Goal: Task Accomplishment & Management: Use online tool/utility

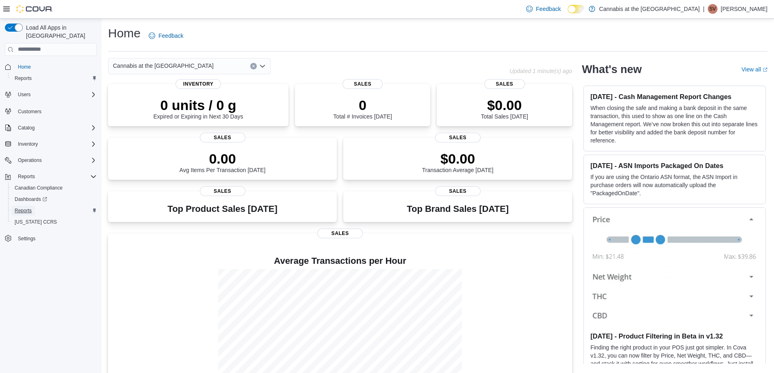
click at [25, 207] on span "Reports" at bounding box center [23, 210] width 17 height 6
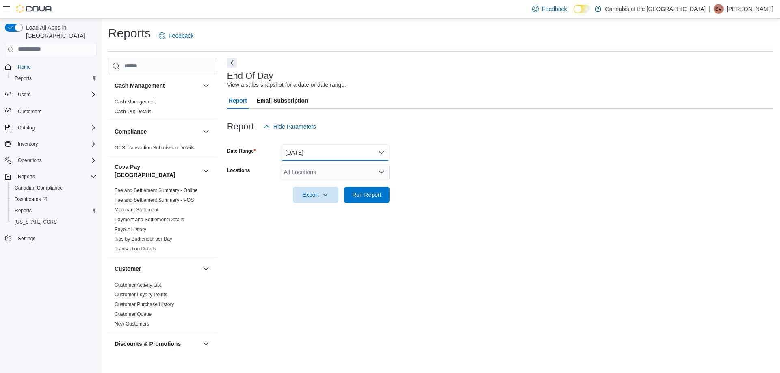
click at [319, 151] on button "[DATE]" at bounding box center [335, 153] width 109 height 16
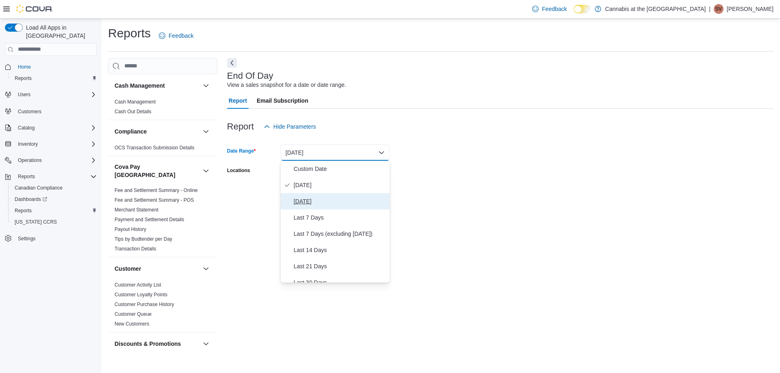
click at [304, 200] on span "[DATE]" at bounding box center [340, 202] width 93 height 10
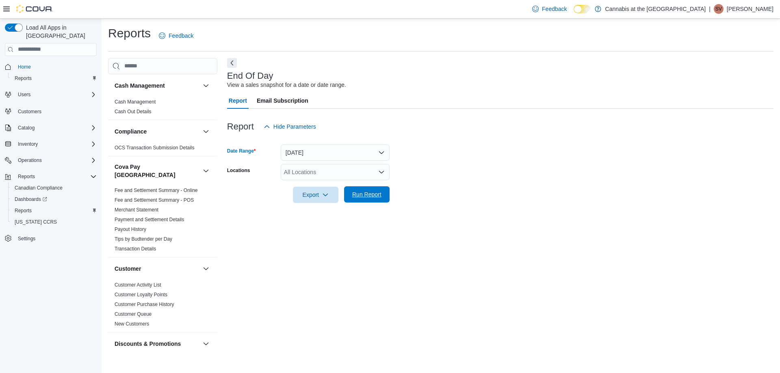
click at [373, 196] on span "Run Report" at bounding box center [366, 194] width 29 height 8
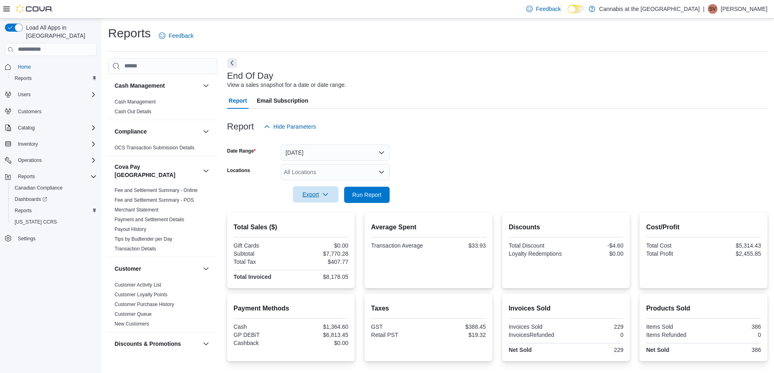
click at [303, 192] on span "Export" at bounding box center [316, 194] width 36 height 16
click at [322, 227] on span "Export to Pdf" at bounding box center [316, 227] width 37 height 6
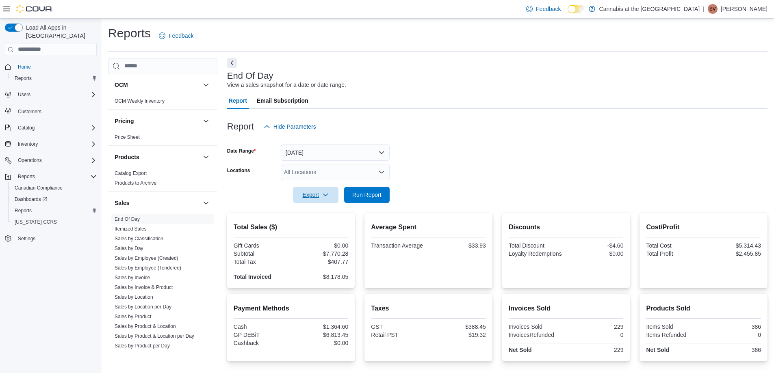
scroll to position [568, 0]
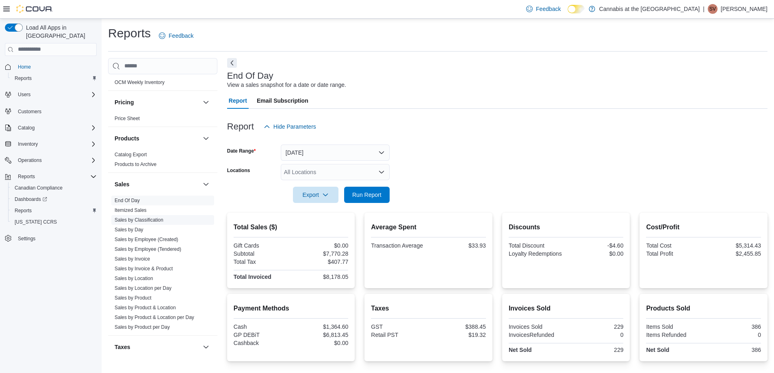
click at [152, 217] on link "Sales by Classification" at bounding box center [139, 220] width 49 height 6
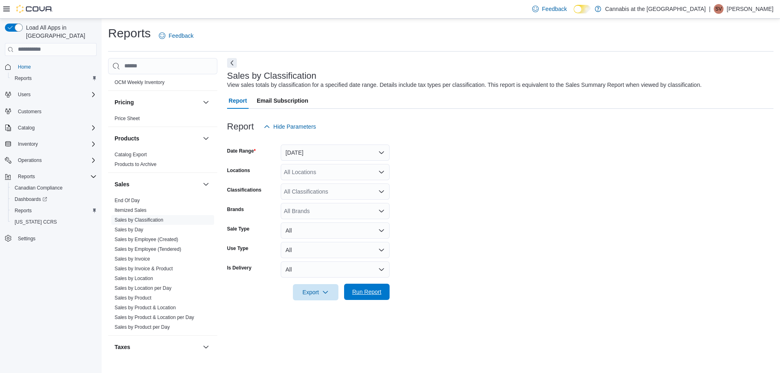
click at [371, 288] on span "Run Report" at bounding box center [366, 292] width 29 height 8
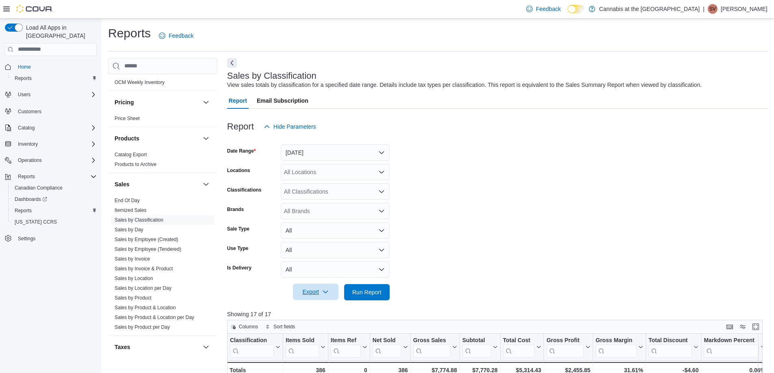
click at [311, 292] on span "Export" at bounding box center [316, 292] width 36 height 16
click at [320, 307] on span "Export to Excel" at bounding box center [316, 308] width 37 height 6
